Goal: Task Accomplishment & Management: Use online tool/utility

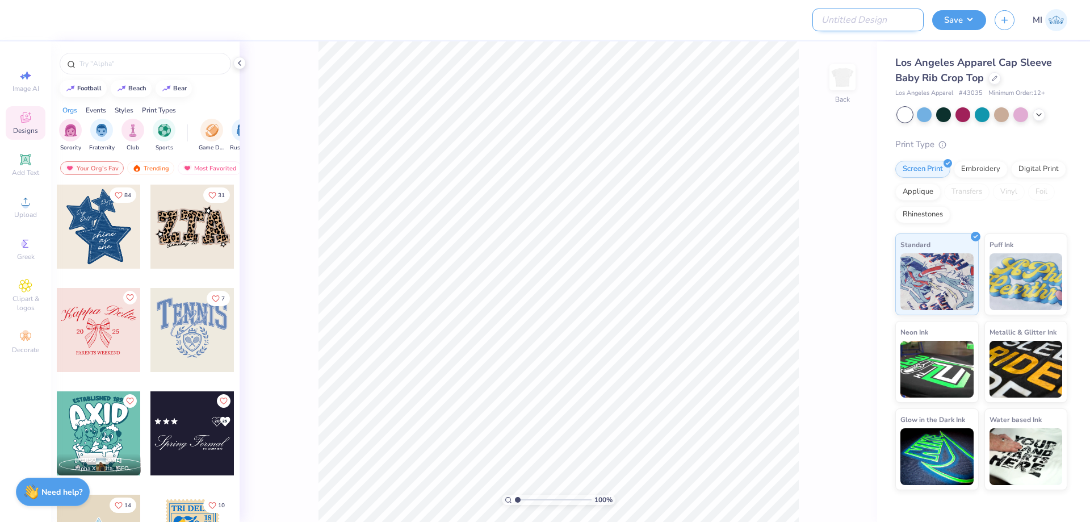
click at [860, 22] on input "Design Title" at bounding box center [867, 20] width 111 height 23
paste input "FPS239837"
type input "FPS239837"
click at [759, 21] on div at bounding box center [431, 20] width 800 height 40
click at [864, 19] on input "FPS239837" at bounding box center [867, 20] width 111 height 23
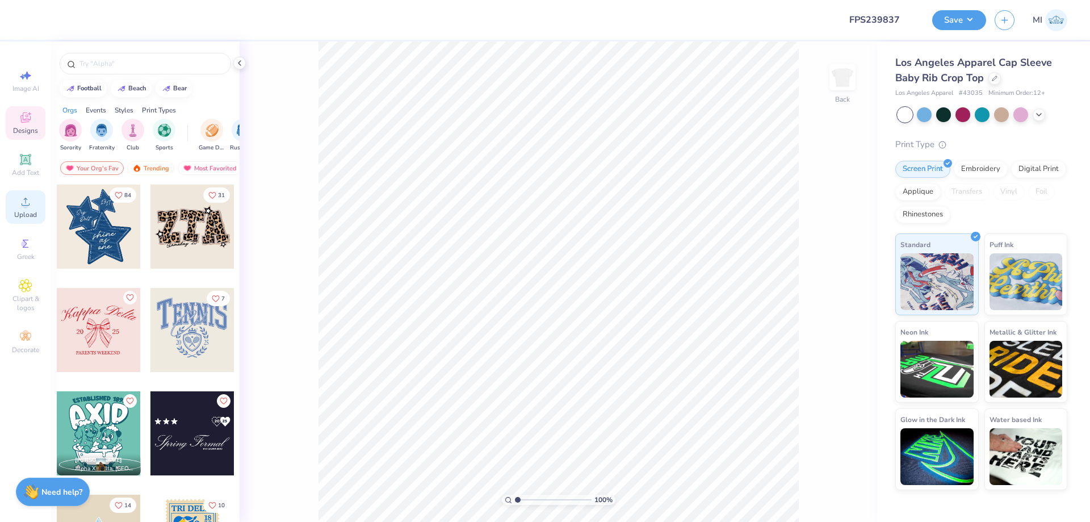
click at [18, 214] on span "Upload" at bounding box center [25, 214] width 23 height 9
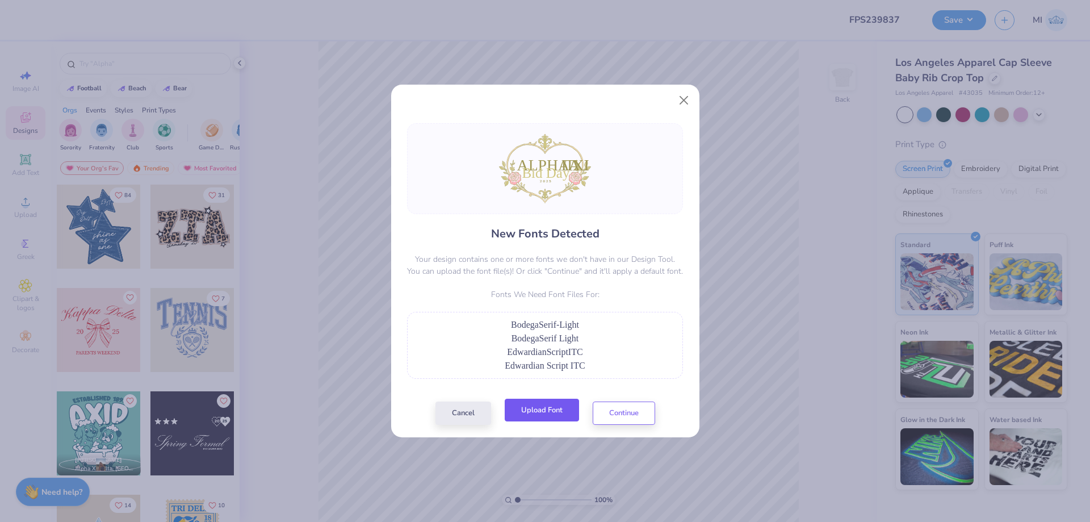
click at [535, 407] on button "Upload Font" at bounding box center [542, 409] width 74 height 23
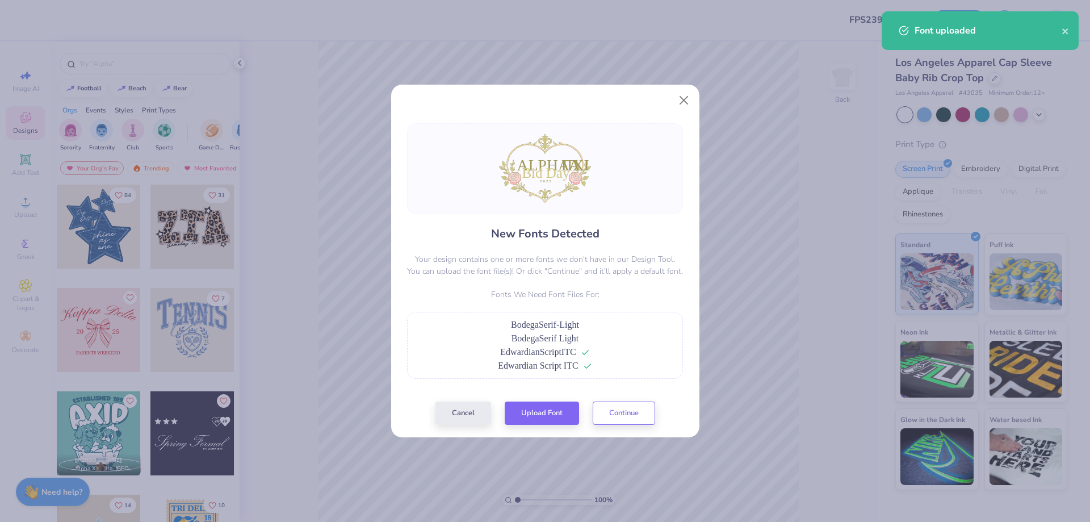
click at [531, 320] on span "BodegaSerif-Light" at bounding box center [545, 325] width 68 height 10
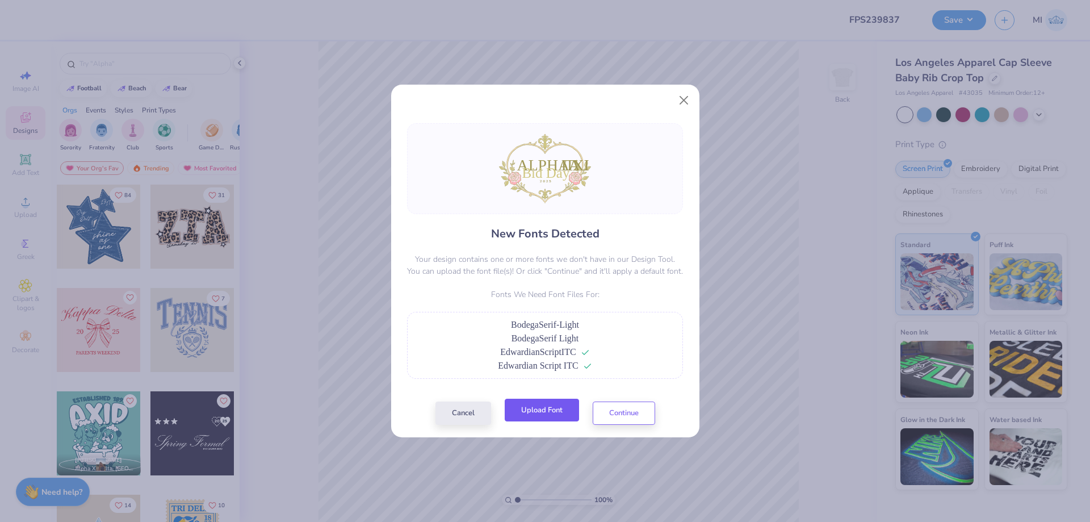
click at [548, 411] on button "Upload Font" at bounding box center [542, 409] width 74 height 23
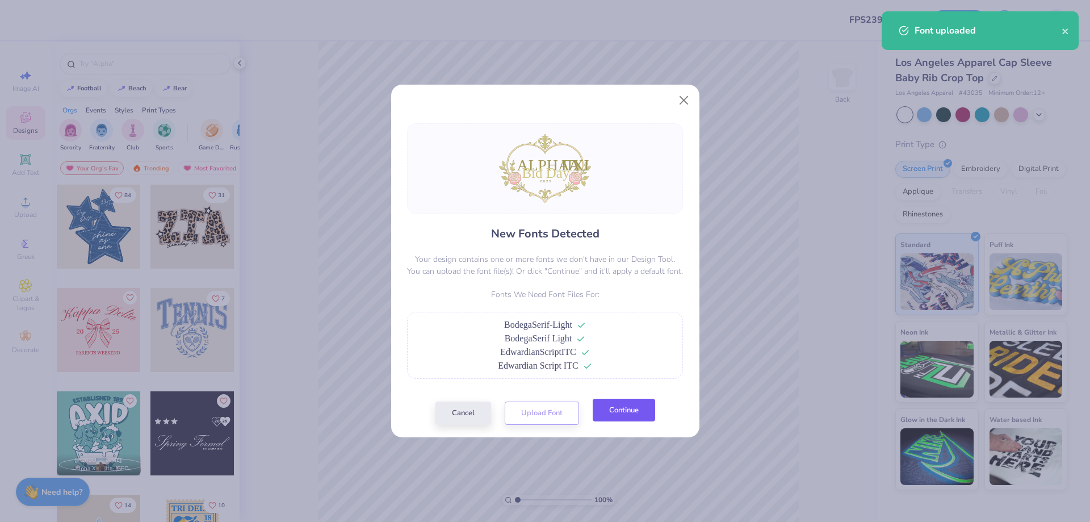
click at [645, 413] on button "Continue" at bounding box center [624, 409] width 62 height 23
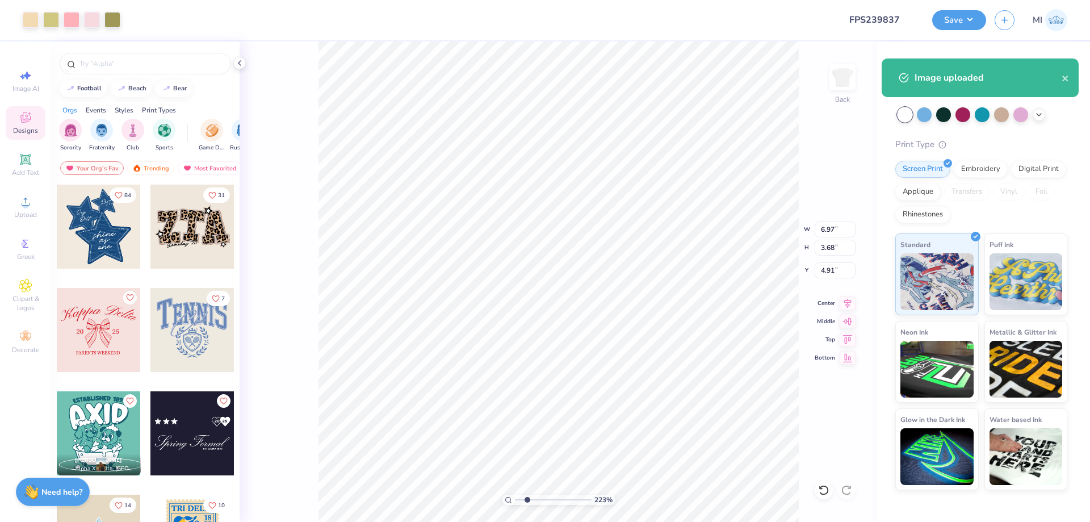
click at [527, 499] on input "range" at bounding box center [553, 499] width 77 height 10
type input "2.23"
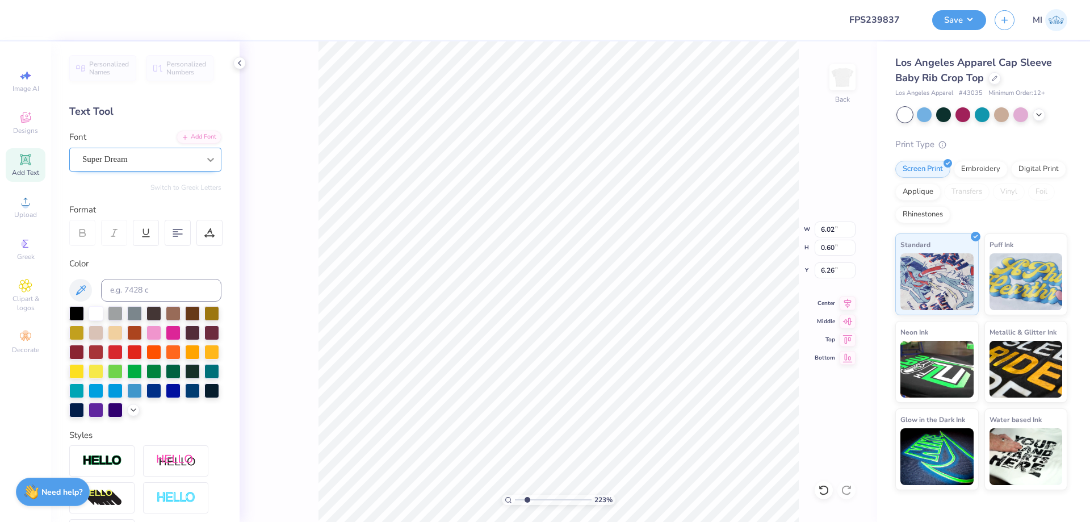
click at [204, 160] on div at bounding box center [210, 159] width 20 height 20
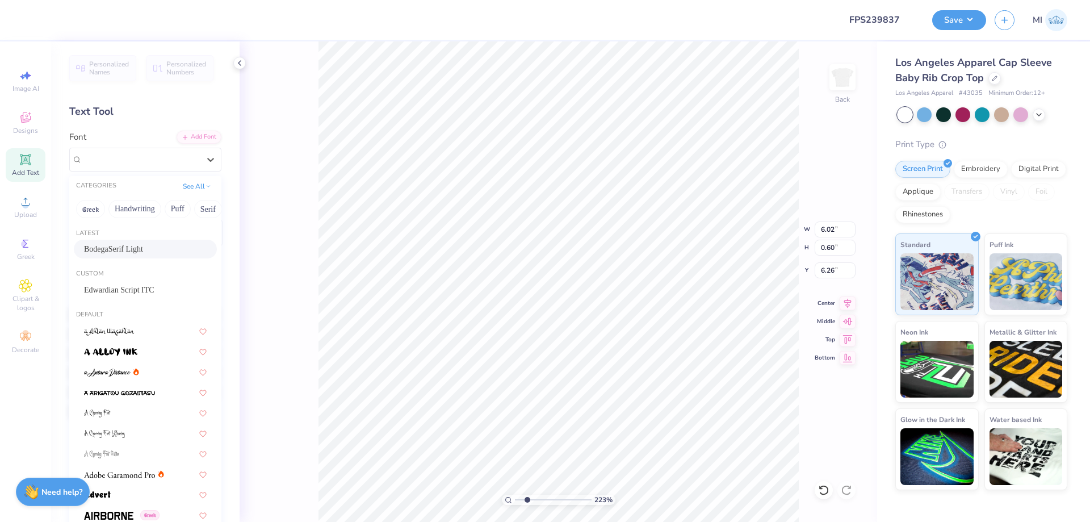
click at [167, 255] on div "BodegaSerif Light" at bounding box center [145, 249] width 123 height 12
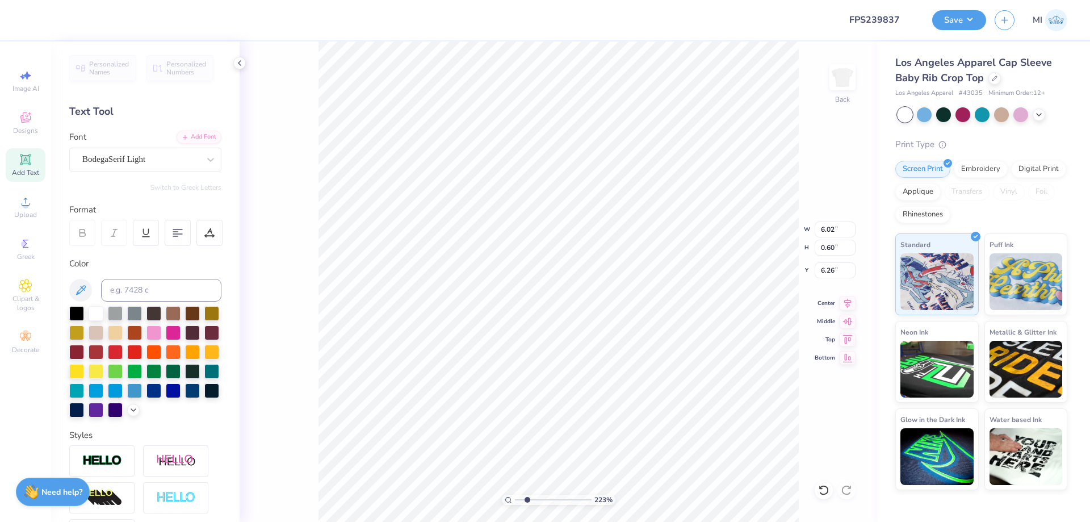
type input "2.99"
type input "0.65"
type input "6.24"
click at [535, 501] on input "range" at bounding box center [553, 499] width 77 height 10
type input "3.35"
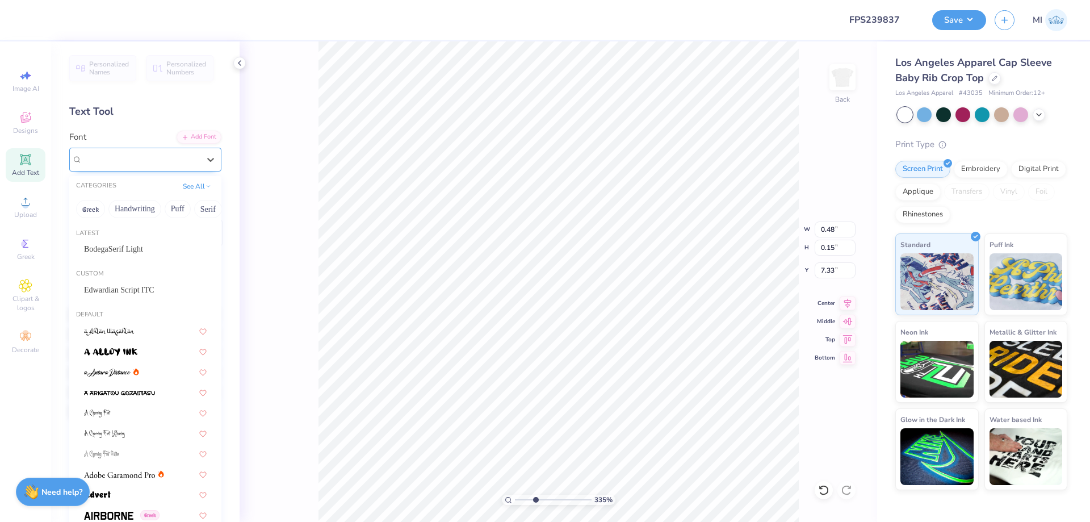
click at [194, 154] on div "Super Dream" at bounding box center [140, 159] width 119 height 18
click at [180, 248] on div "BodegaSerif Light" at bounding box center [145, 249] width 123 height 12
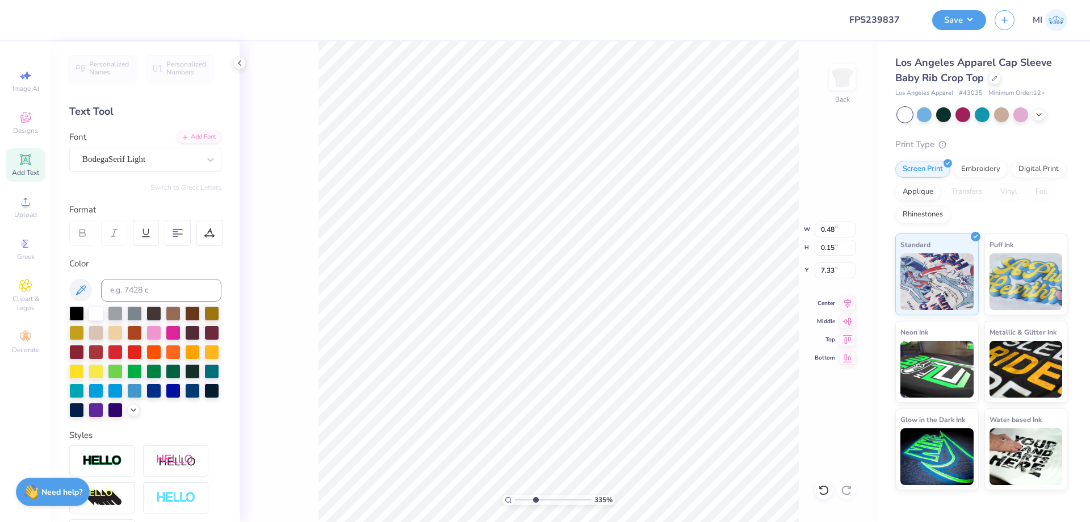
type input "0.22"
type input "0.16"
type input "7.34"
type input "2.55"
type input "0.65"
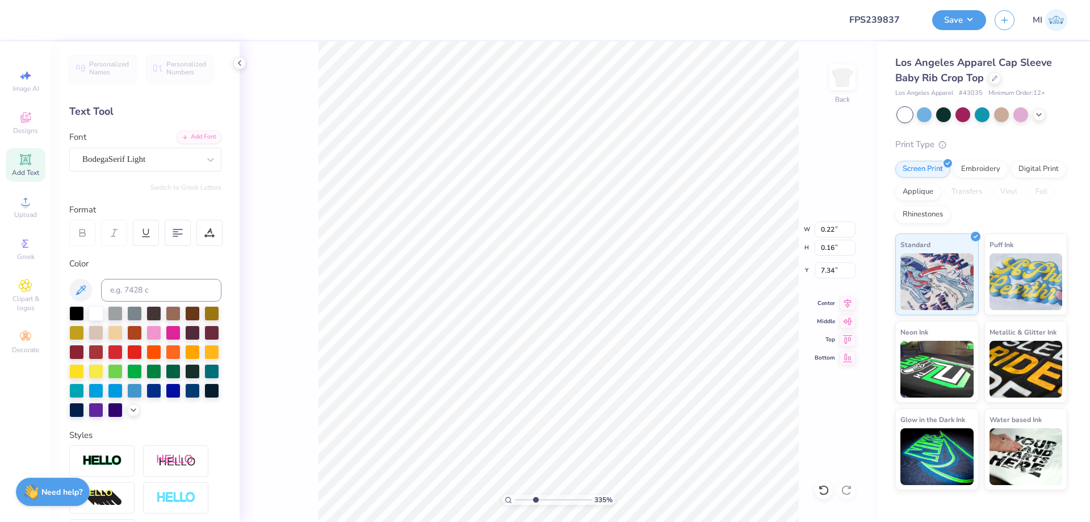
type input "6.70"
click at [131, 160] on div "Super Dream" at bounding box center [140, 159] width 119 height 18
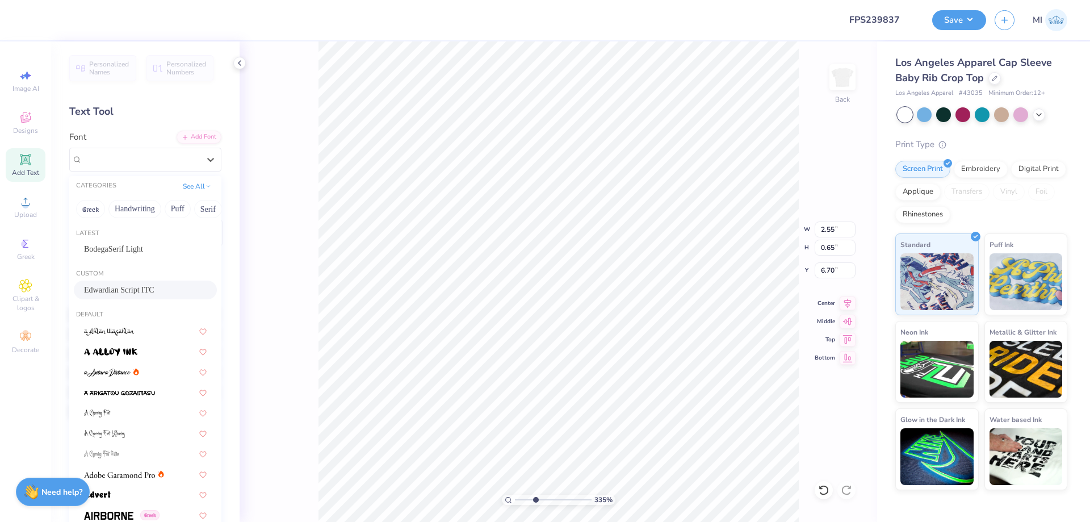
click at [133, 287] on span "Edwardian Script ITC" at bounding box center [119, 290] width 70 height 12
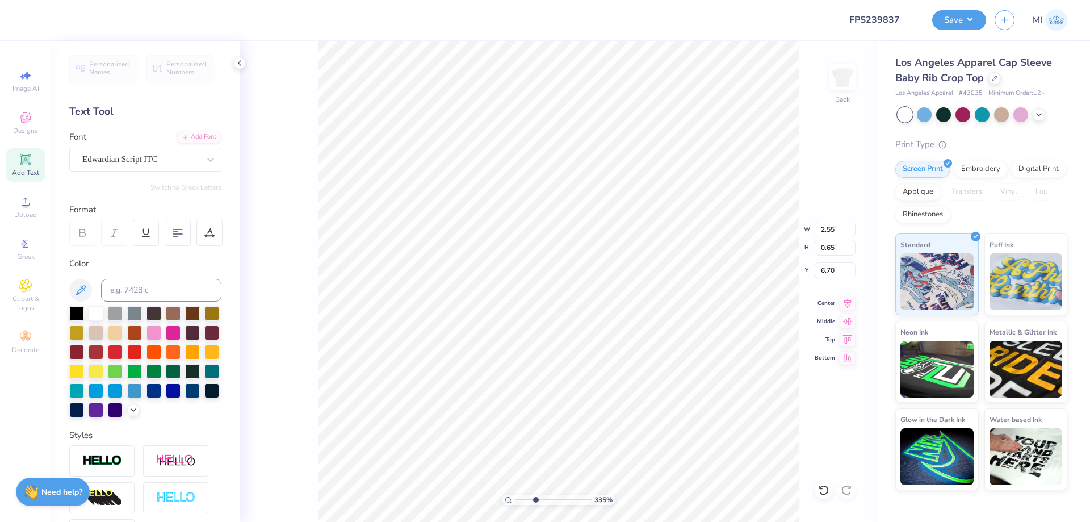
type input "2.32"
type input "0.74"
type input "6.75"
type input "4.86"
type input "3.68"
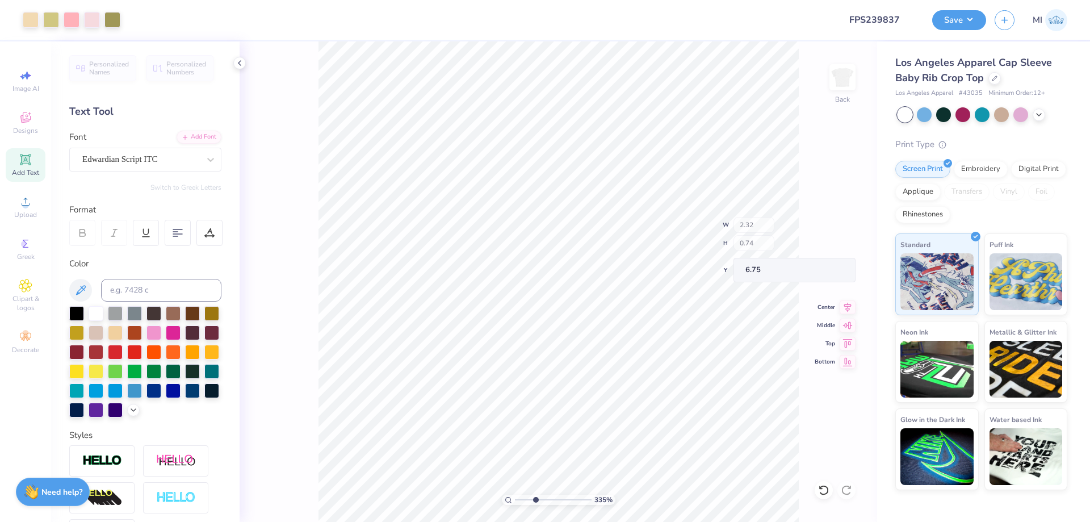
type input "4.91"
click at [831, 229] on input "4.86" at bounding box center [834, 229] width 41 height 16
type input "7.00"
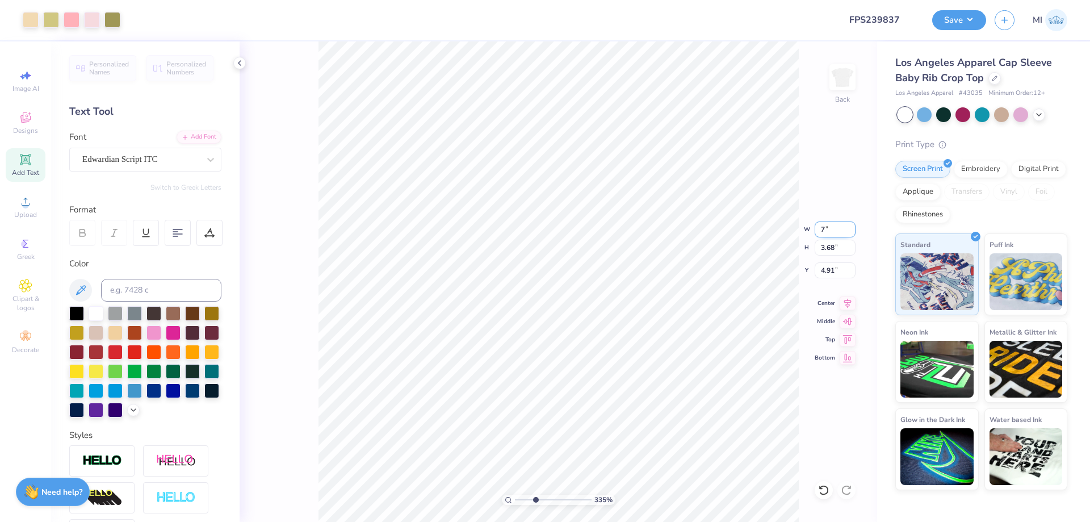
type input "5.30"
type input "4.10"
drag, startPoint x: 543, startPoint y: 498, endPoint x: 494, endPoint y: 495, distance: 48.9
type input "1"
click at [515, 495] on input "range" at bounding box center [553, 499] width 77 height 10
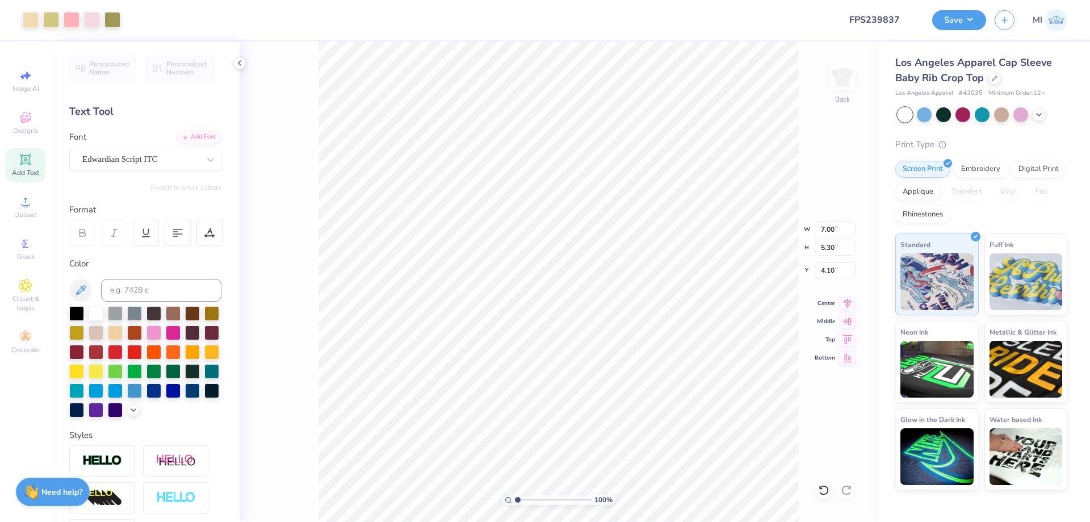
type input "1.77"
click at [532, 499] on div "100 %" at bounding box center [558, 281] width 480 height 480
click at [532, 501] on input "range" at bounding box center [553, 499] width 77 height 10
click at [538, 502] on input "range" at bounding box center [553, 499] width 77 height 10
type input "3.72"
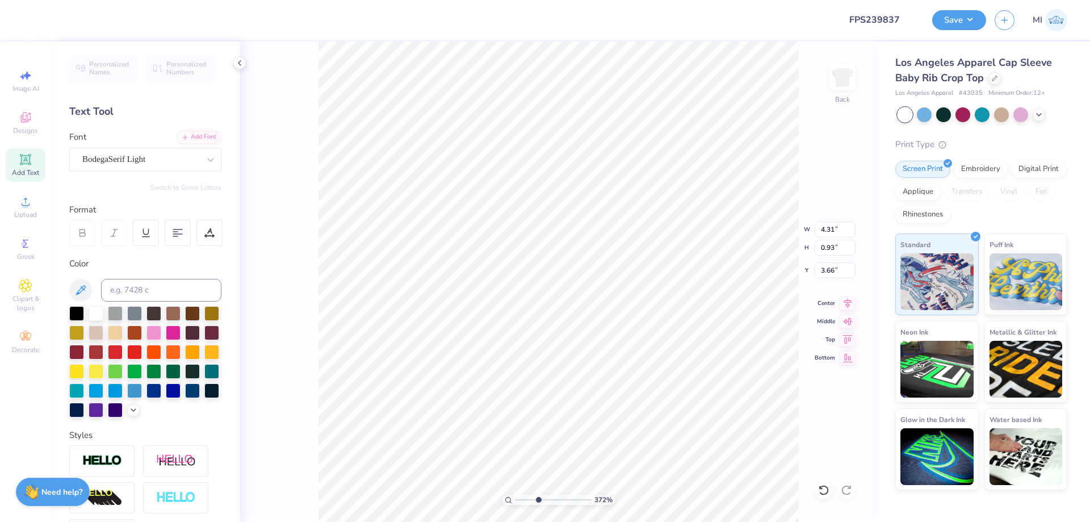
type input "3.66"
type input "3.35"
type input "1.07"
type input "4.36"
type input "0.32"
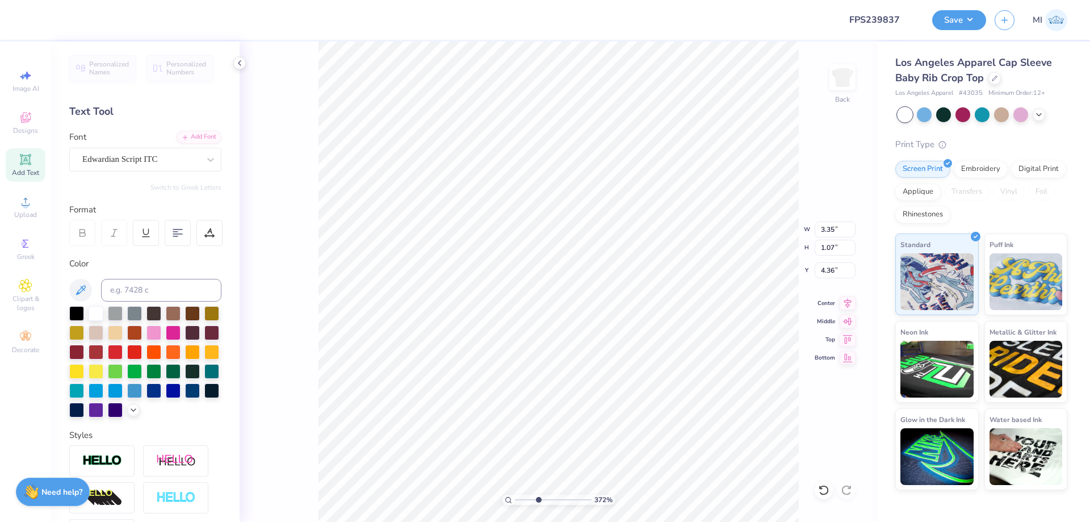
type input "0.23"
type input "5.26"
click at [211, 224] on div at bounding box center [209, 233] width 26 height 26
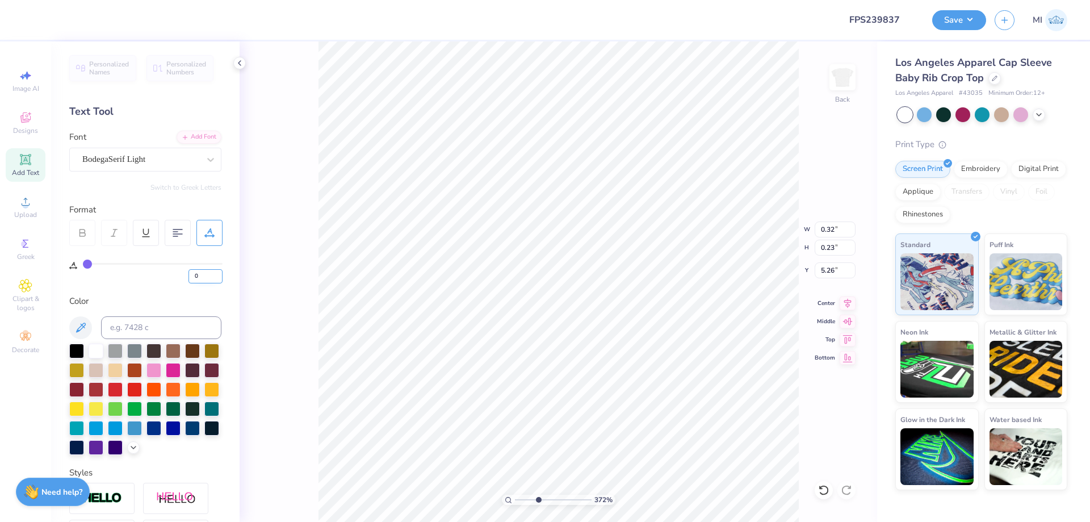
drag, startPoint x: 207, startPoint y: 272, endPoint x: 151, endPoint y: 275, distance: 55.7
click at [188, 275] on input "0" at bounding box center [205, 276] width 34 height 14
type input "30"
type input "3.35"
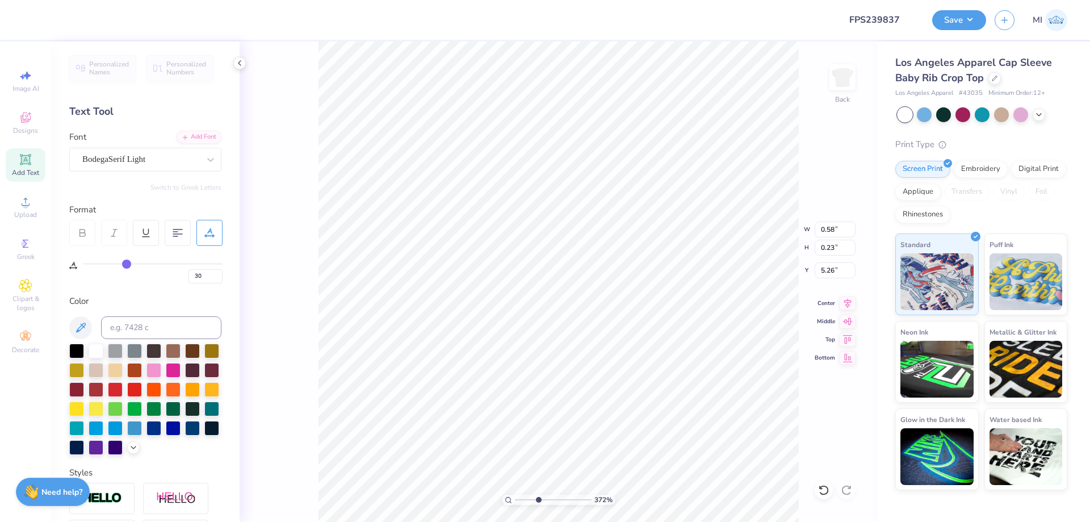
type input "1.07"
type input "4.36"
type input "0"
type input "7.00"
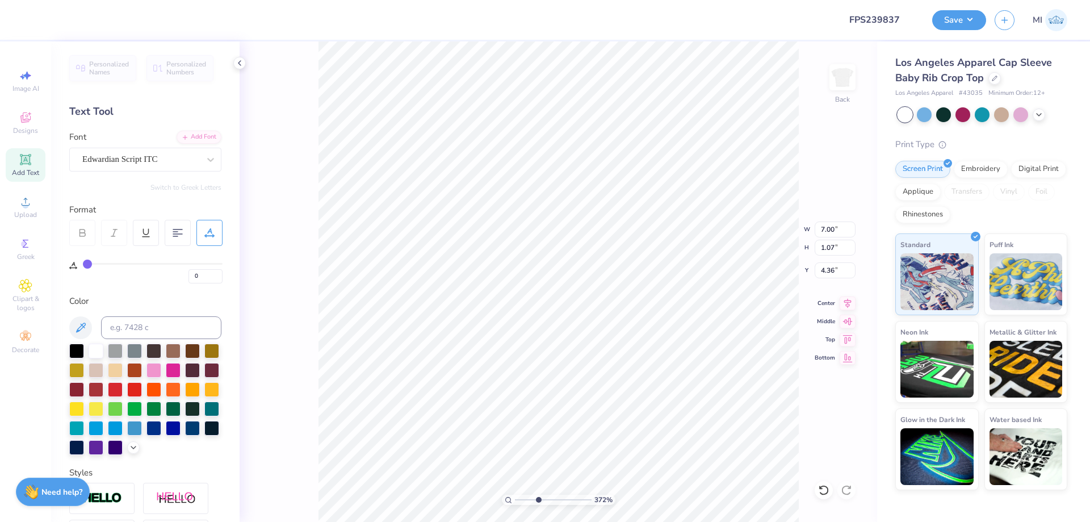
type input "5.30"
type input "1.77"
type input "0.58"
type input "0.23"
type input "5.26"
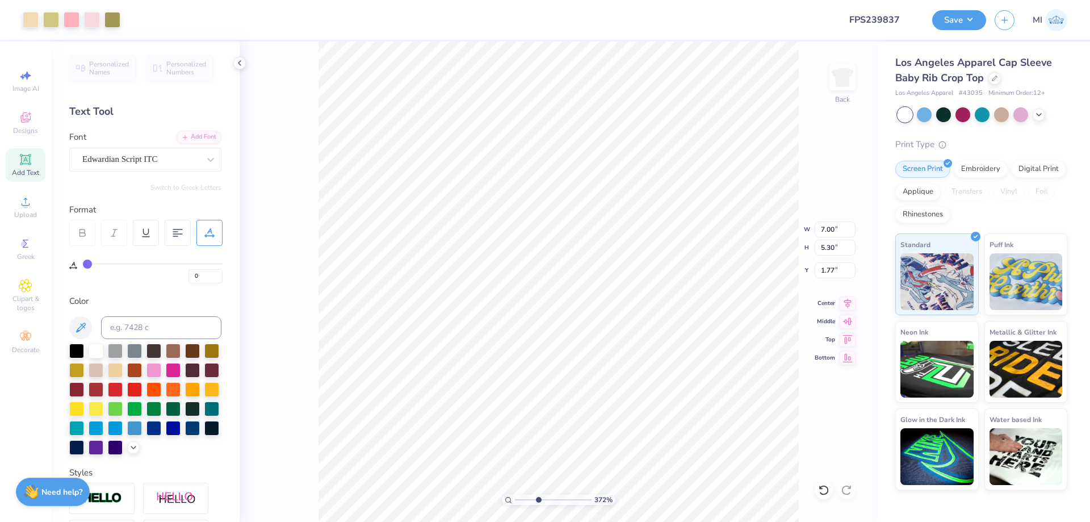
type input "30"
type input "3.35"
type input "1.07"
type input "4.36"
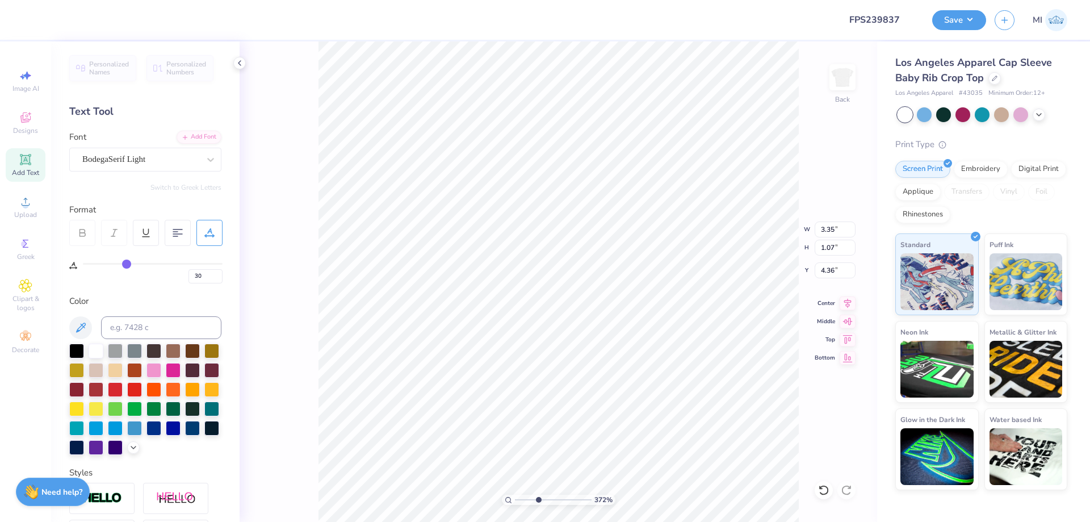
type input "0"
type input "30"
type input "5.29"
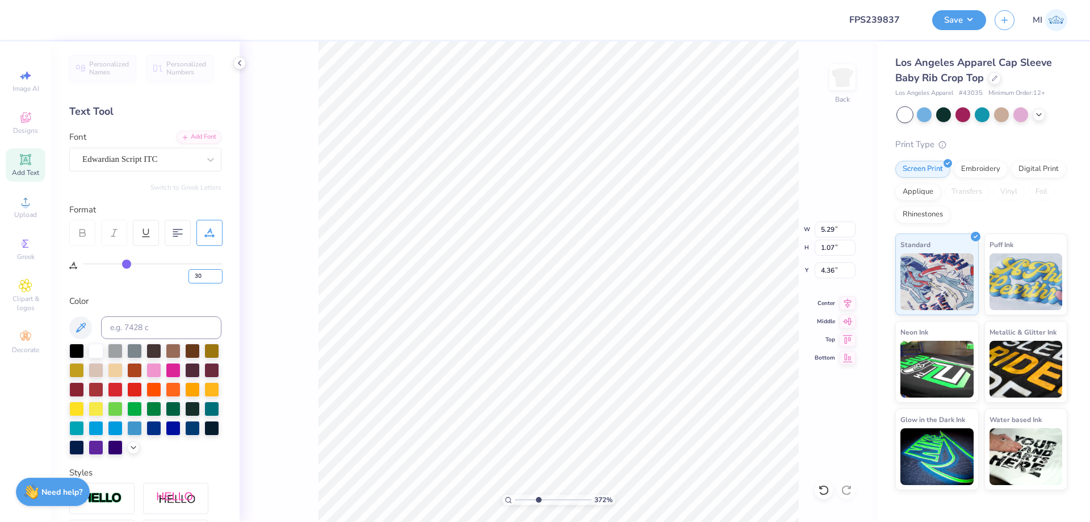
drag, startPoint x: 208, startPoint y: 278, endPoint x: 138, endPoint y: 276, distance: 69.8
click at [188, 276] on input "30" at bounding box center [205, 276] width 34 height 14
type input "31"
type input "30"
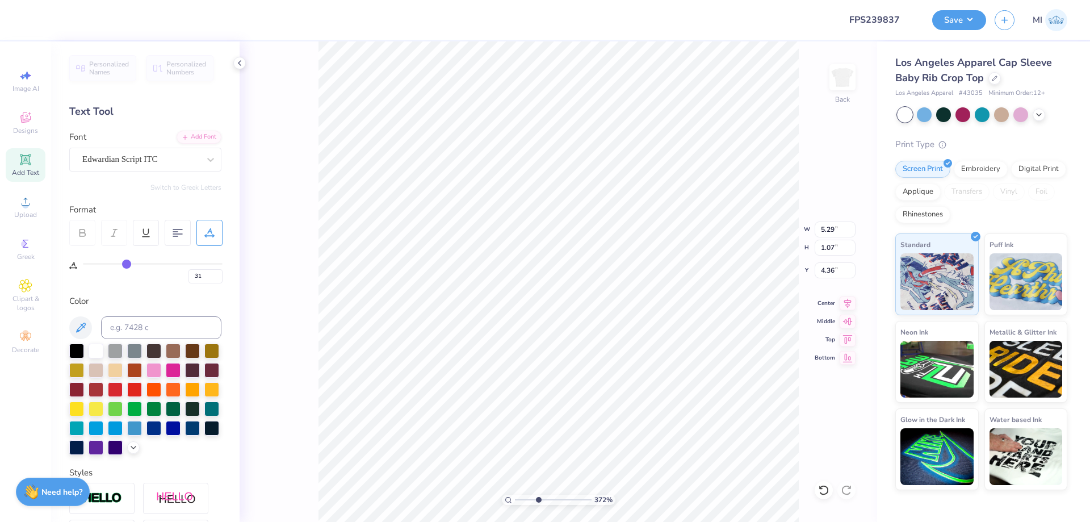
type input "30"
type input "29"
type input "28"
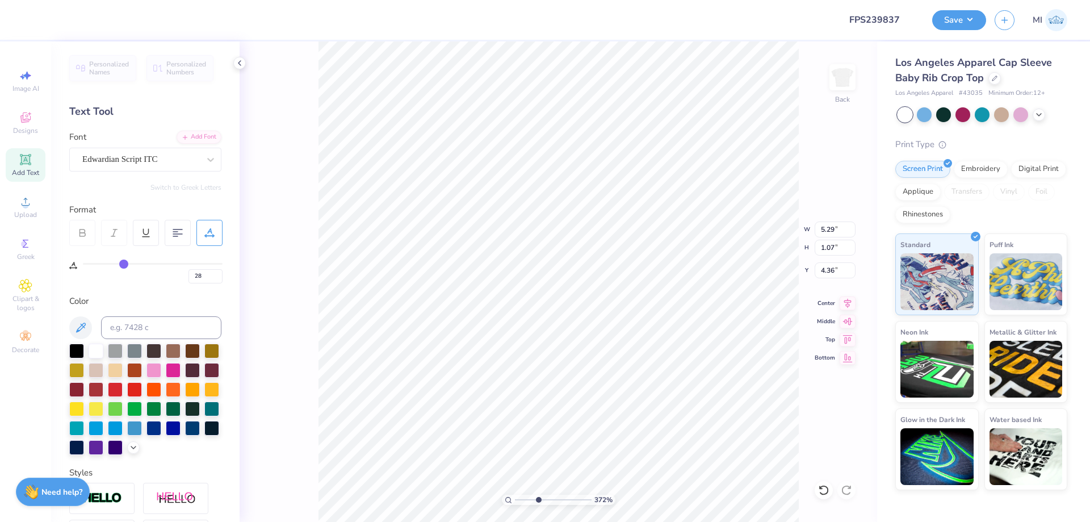
type input "26"
type input "24"
type input "22"
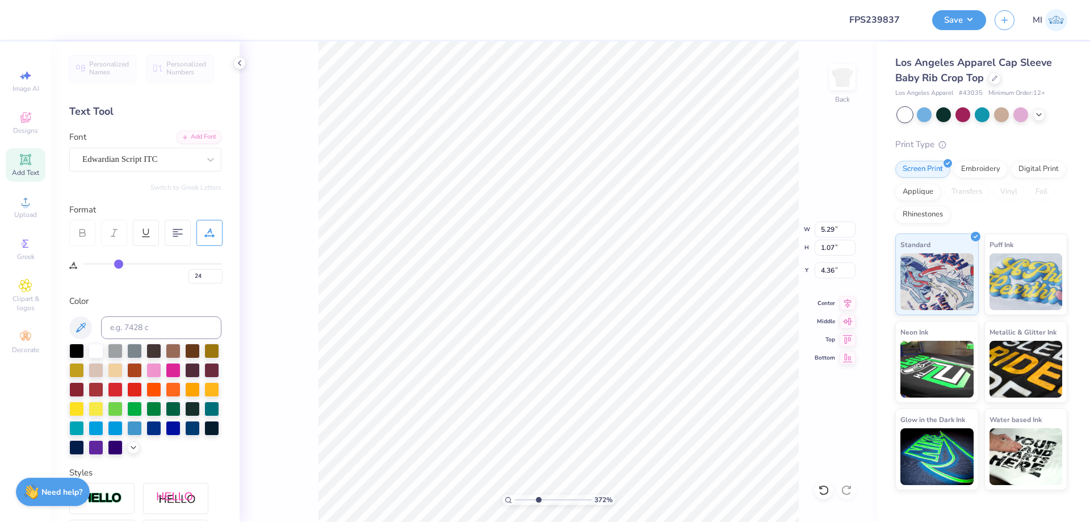
type input "22"
type input "19"
type input "16"
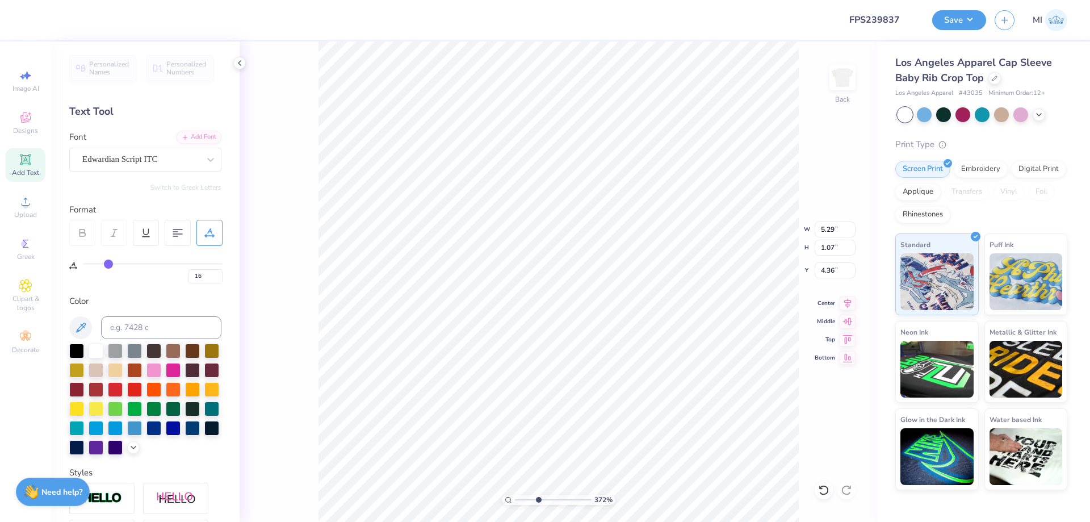
type input "14"
type input "10"
type input "7"
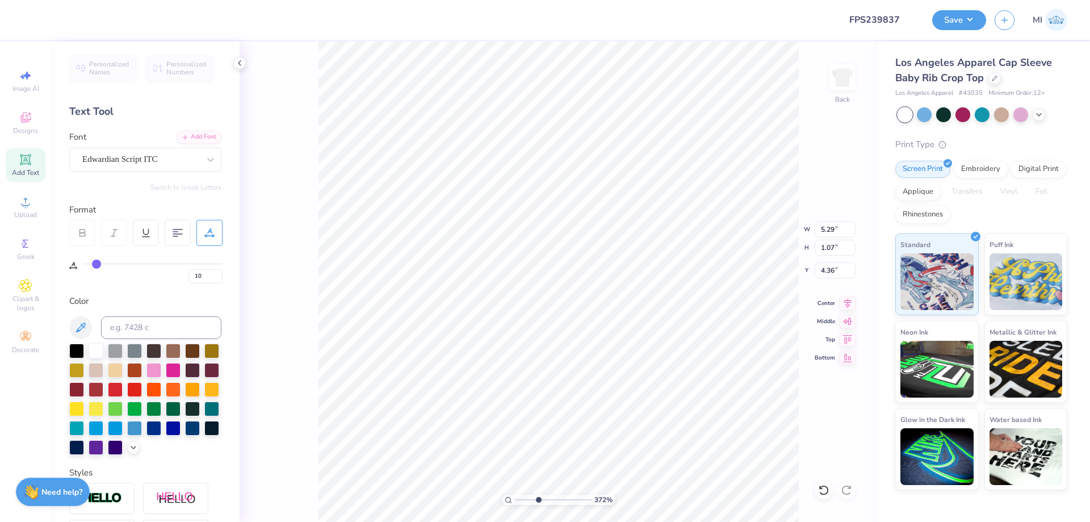
type input "7"
type input "3"
type input "0"
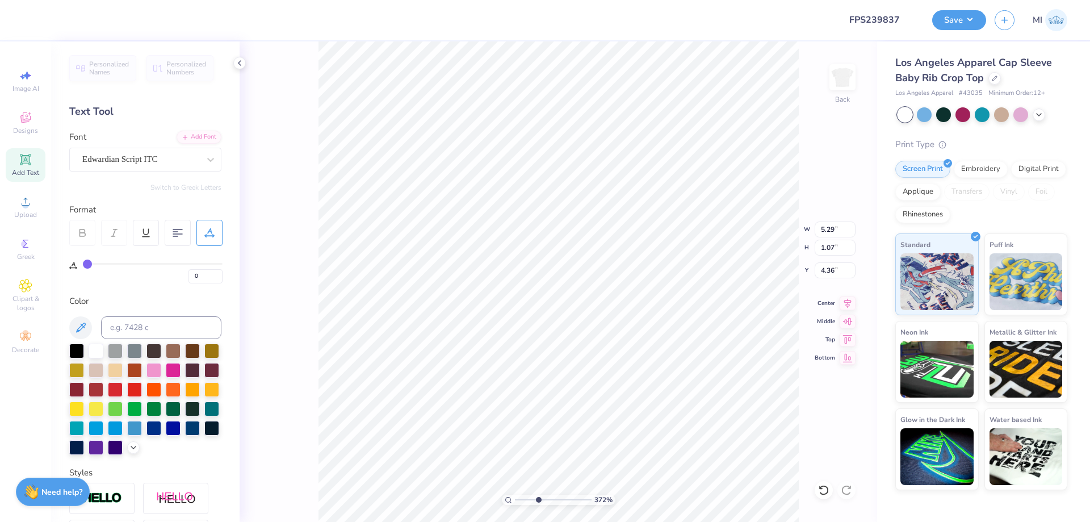
drag, startPoint x: 128, startPoint y: 264, endPoint x: 54, endPoint y: 268, distance: 73.9
type input "0"
click at [83, 264] on input "range" at bounding box center [153, 264] width 140 height 2
type input "0.58"
type input "0.23"
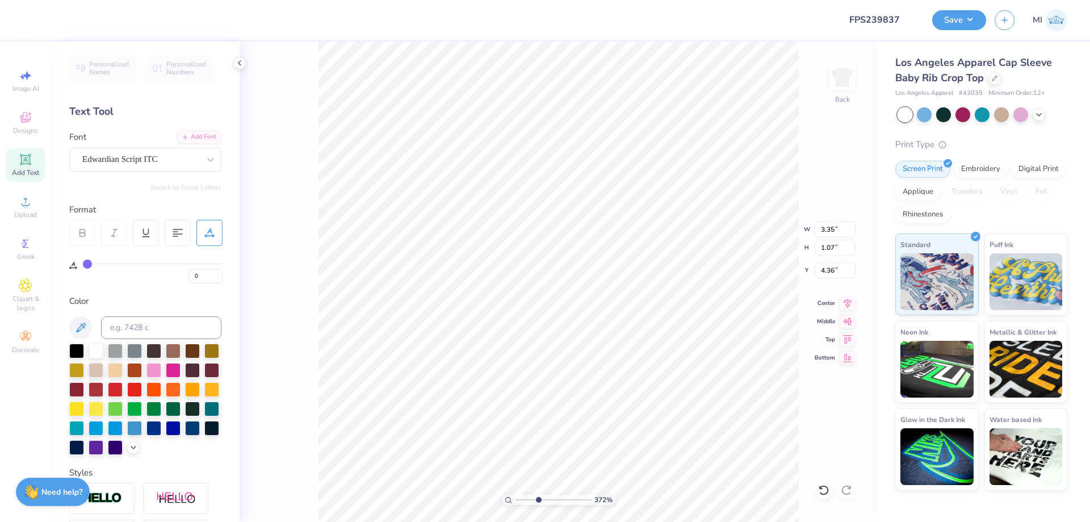
type input "5.26"
type input "30"
click at [631, 444] on li "Bring to Front" at bounding box center [615, 441] width 89 height 22
type input "5.20"
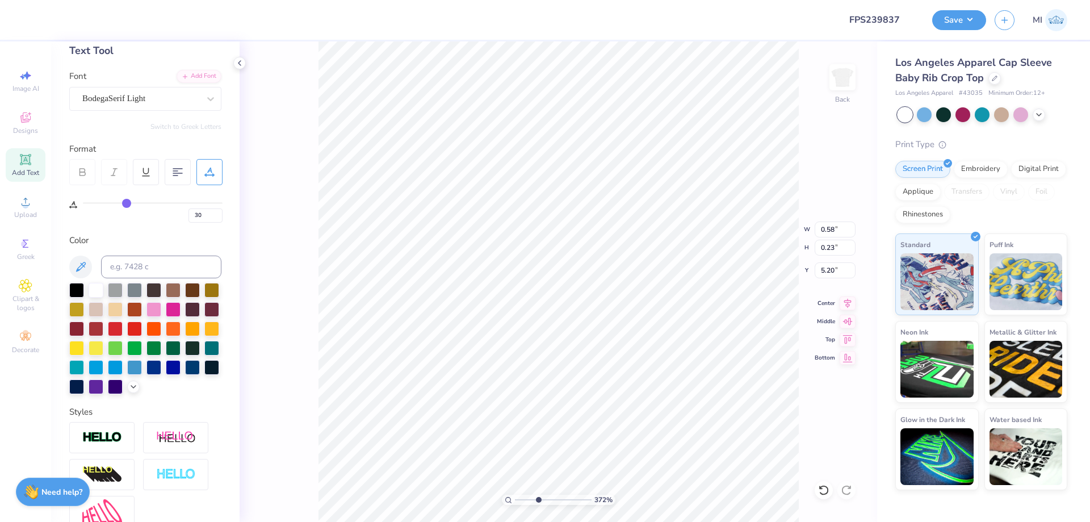
scroll to position [178, 0]
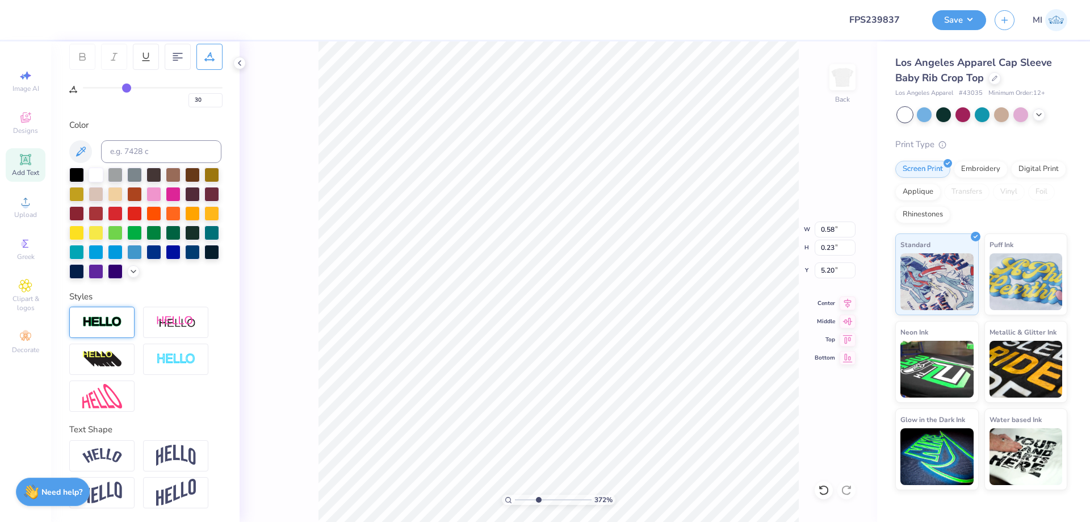
click at [110, 327] on img at bounding box center [102, 322] width 40 height 13
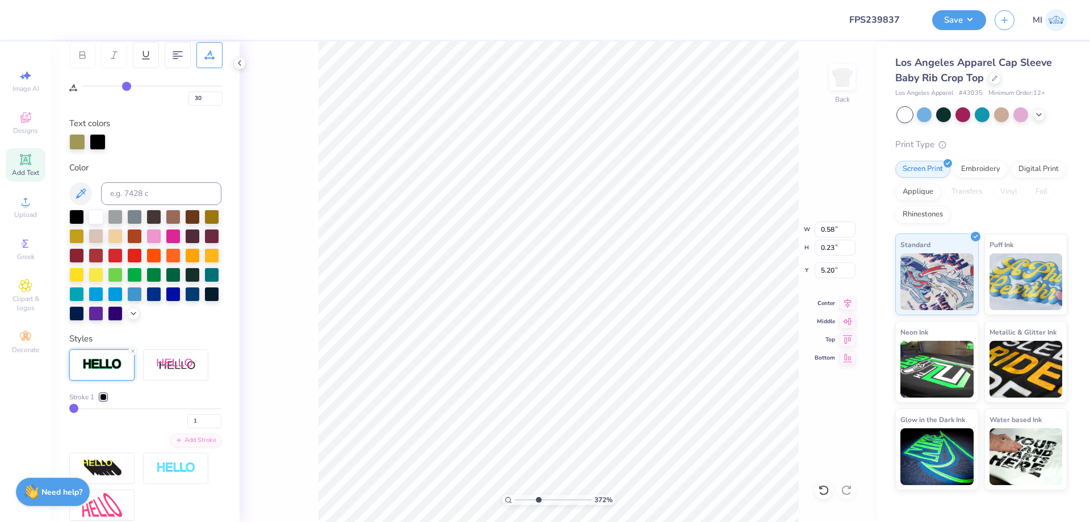
type input "0.59"
type input "0.24"
click at [94, 140] on div at bounding box center [98, 141] width 16 height 16
click at [136, 196] on input at bounding box center [161, 193] width 120 height 23
type input "5835"
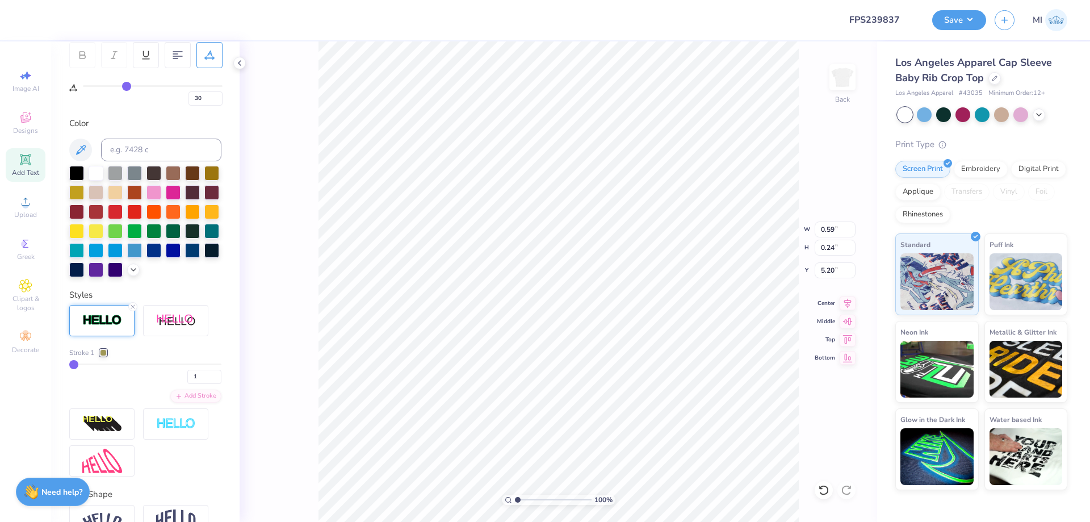
drag, startPoint x: 528, startPoint y: 495, endPoint x: 495, endPoint y: 489, distance: 32.9
type input "1"
click at [515, 494] on input "range" at bounding box center [553, 499] width 77 height 10
click at [830, 268] on input "1.77" at bounding box center [834, 270] width 41 height 16
click at [832, 268] on input "1.77" at bounding box center [834, 270] width 41 height 16
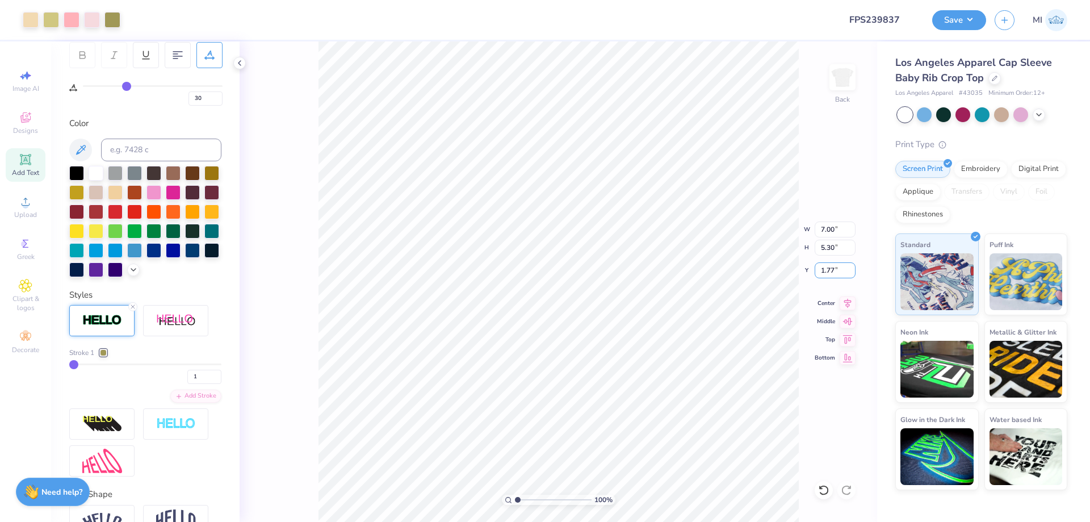
drag, startPoint x: 843, startPoint y: 267, endPoint x: 807, endPoint y: 267, distance: 35.8
click at [814, 267] on input "1.77" at bounding box center [834, 270] width 41 height 16
type input "2.00"
click at [974, 10] on button "Save" at bounding box center [959, 19] width 54 height 20
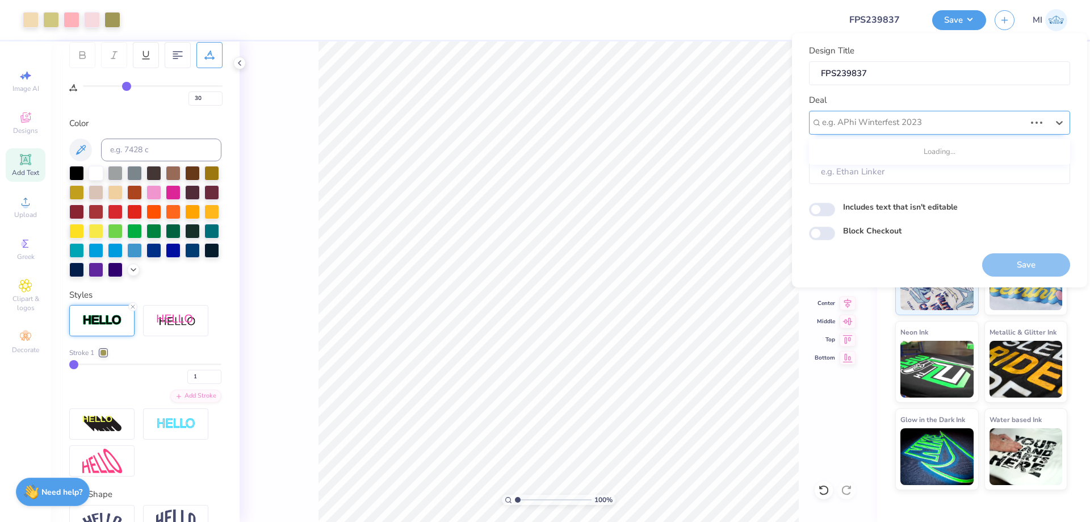
click at [944, 121] on div at bounding box center [923, 122] width 203 height 15
click at [951, 152] on div "Design Tool Gallery" at bounding box center [939, 153] width 252 height 19
type input "Design Tool Gallery"
type input "Design Tool Gallery User"
click at [1001, 263] on button "Save" at bounding box center [1026, 264] width 88 height 23
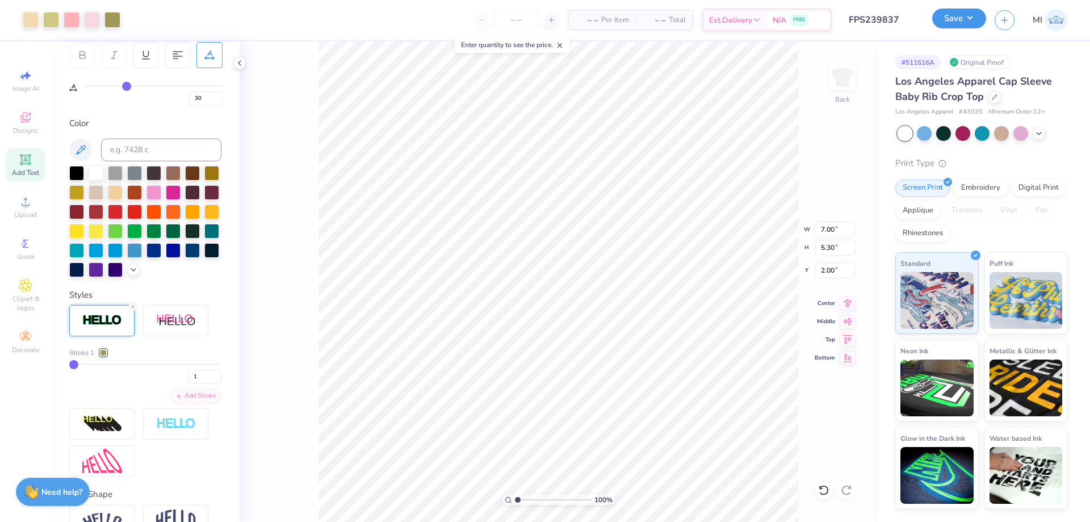
click at [963, 23] on button "Save" at bounding box center [959, 19] width 54 height 20
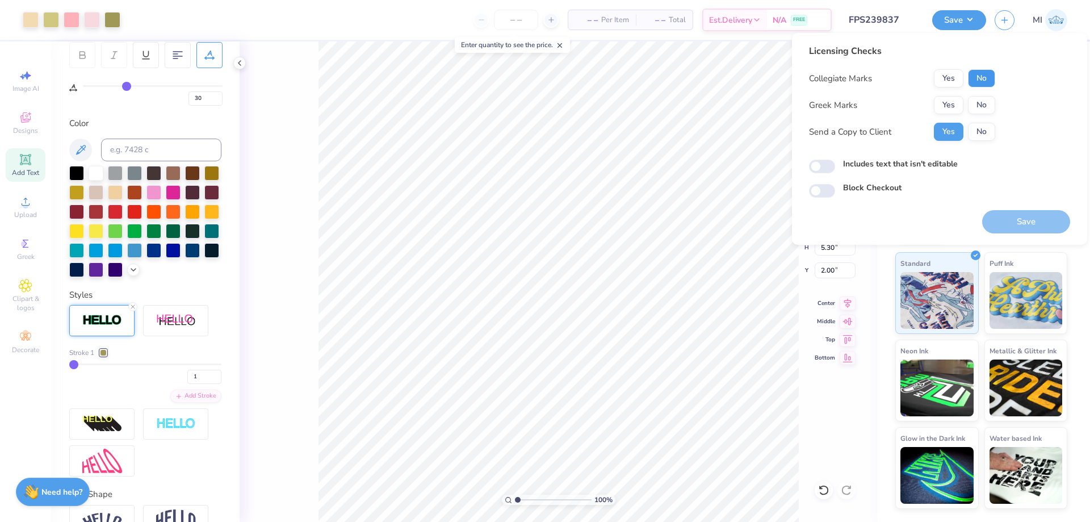
click at [980, 82] on button "No" at bounding box center [981, 78] width 27 height 18
click at [955, 105] on button "Yes" at bounding box center [949, 105] width 30 height 18
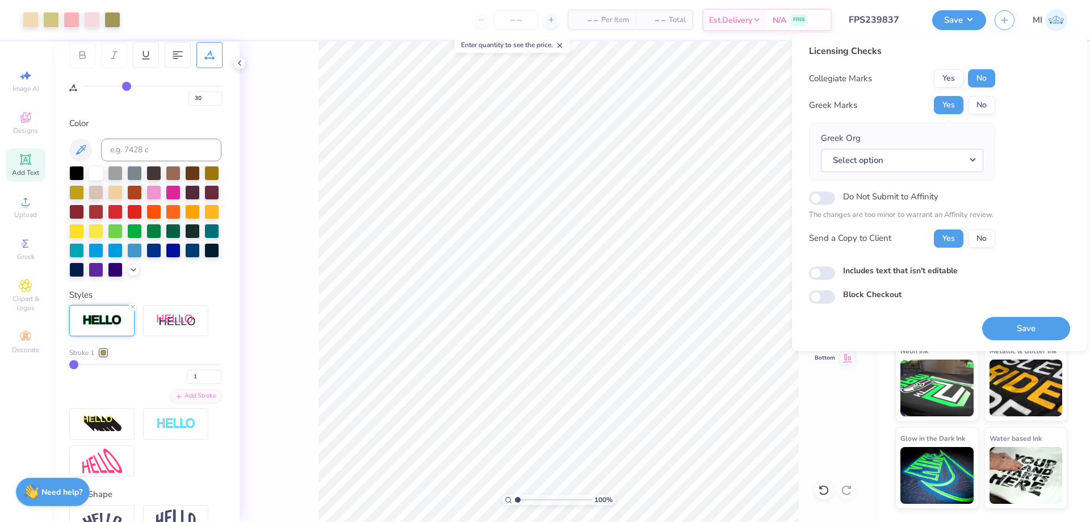
click at [965, 147] on div "Greek Org Select option" at bounding box center [902, 152] width 162 height 40
click at [966, 155] on button "Select option" at bounding box center [902, 160] width 162 height 23
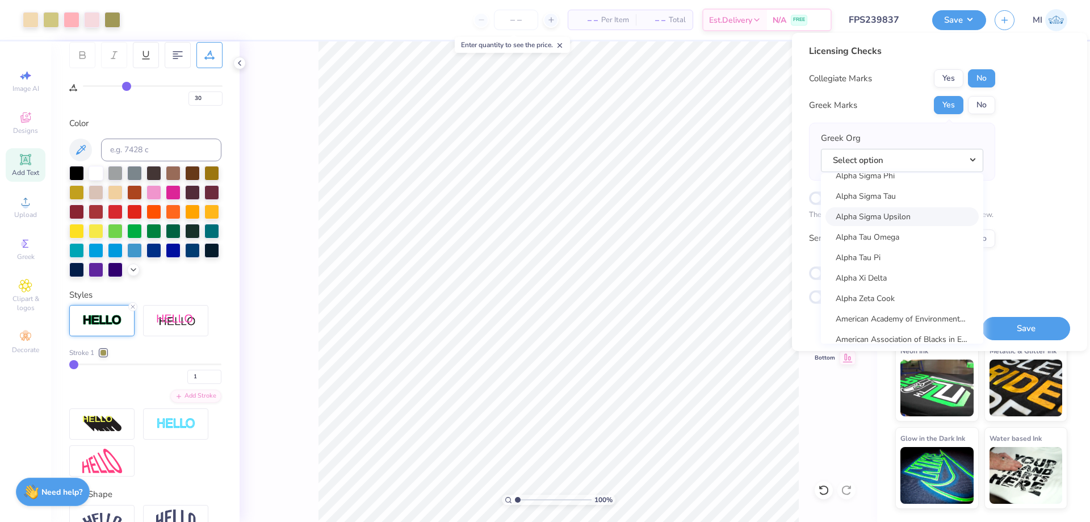
scroll to position [1090, 0]
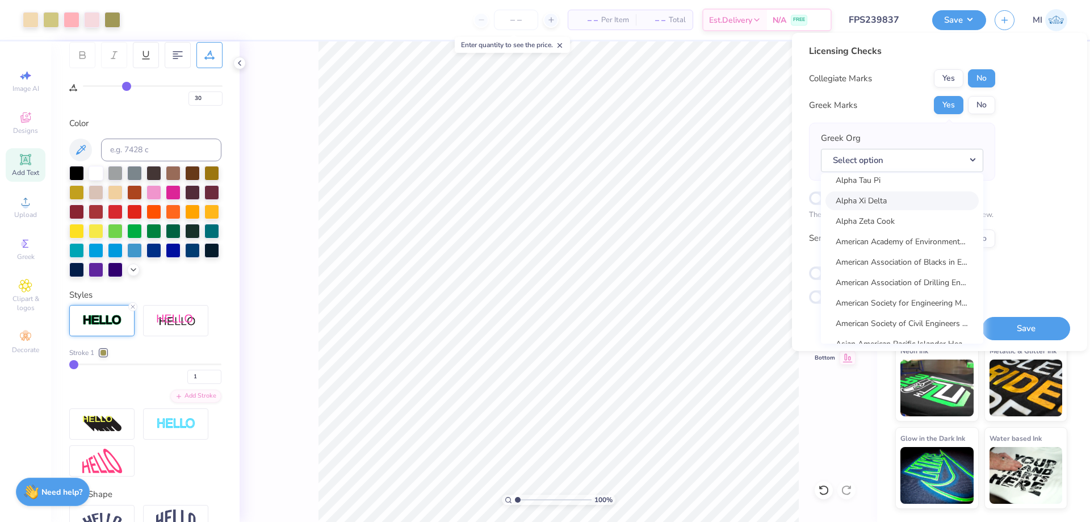
click at [903, 203] on link "Alpha Xi Delta" at bounding box center [901, 200] width 153 height 19
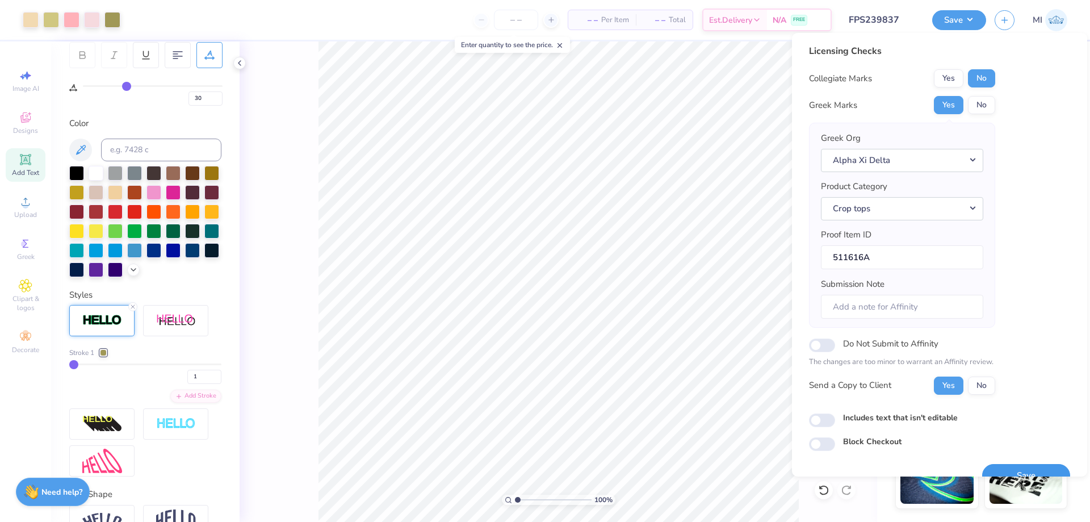
click at [1026, 467] on button "Save" at bounding box center [1026, 475] width 88 height 23
